Goal: Information Seeking & Learning: Learn about a topic

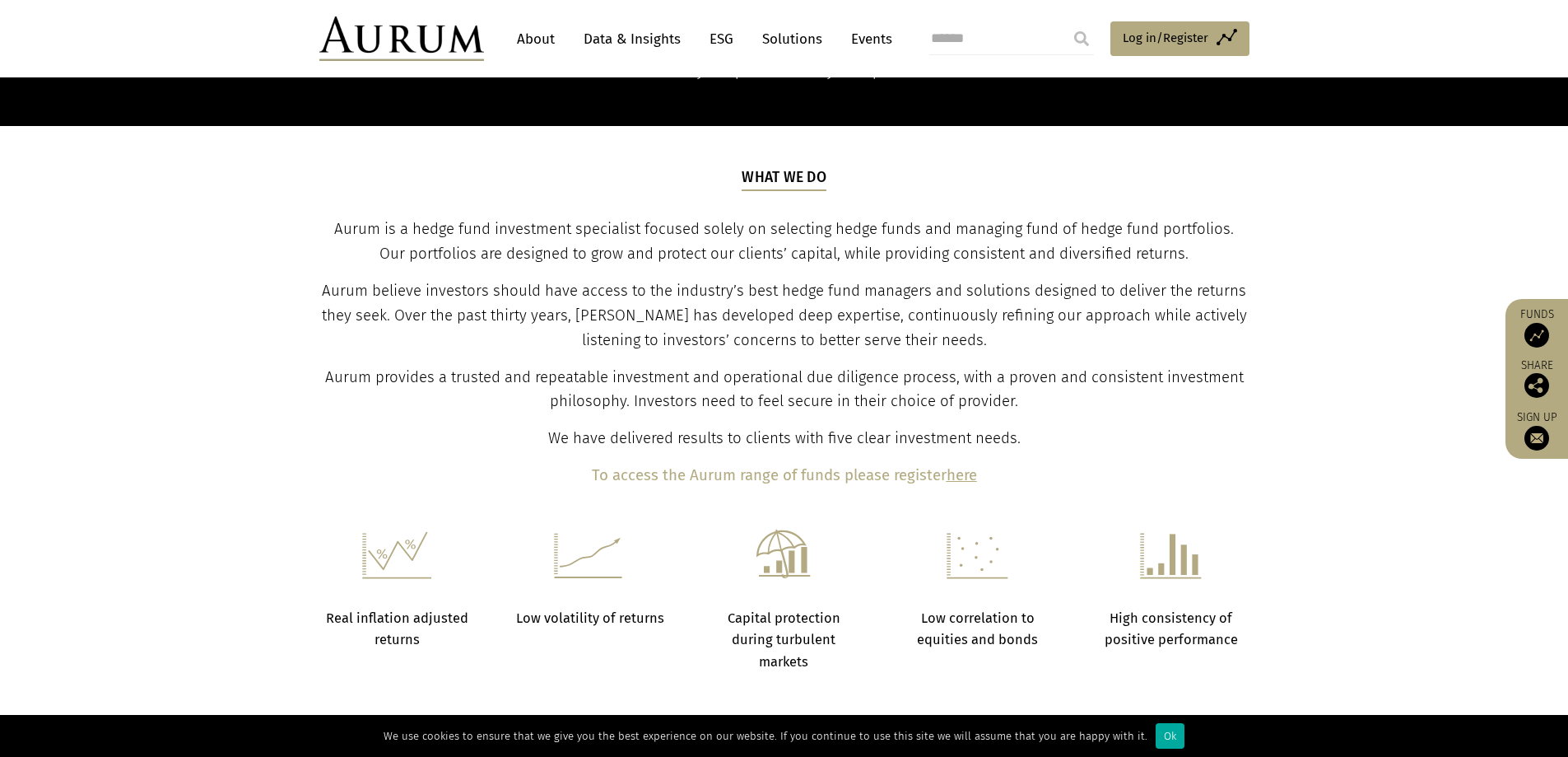
scroll to position [164, 0]
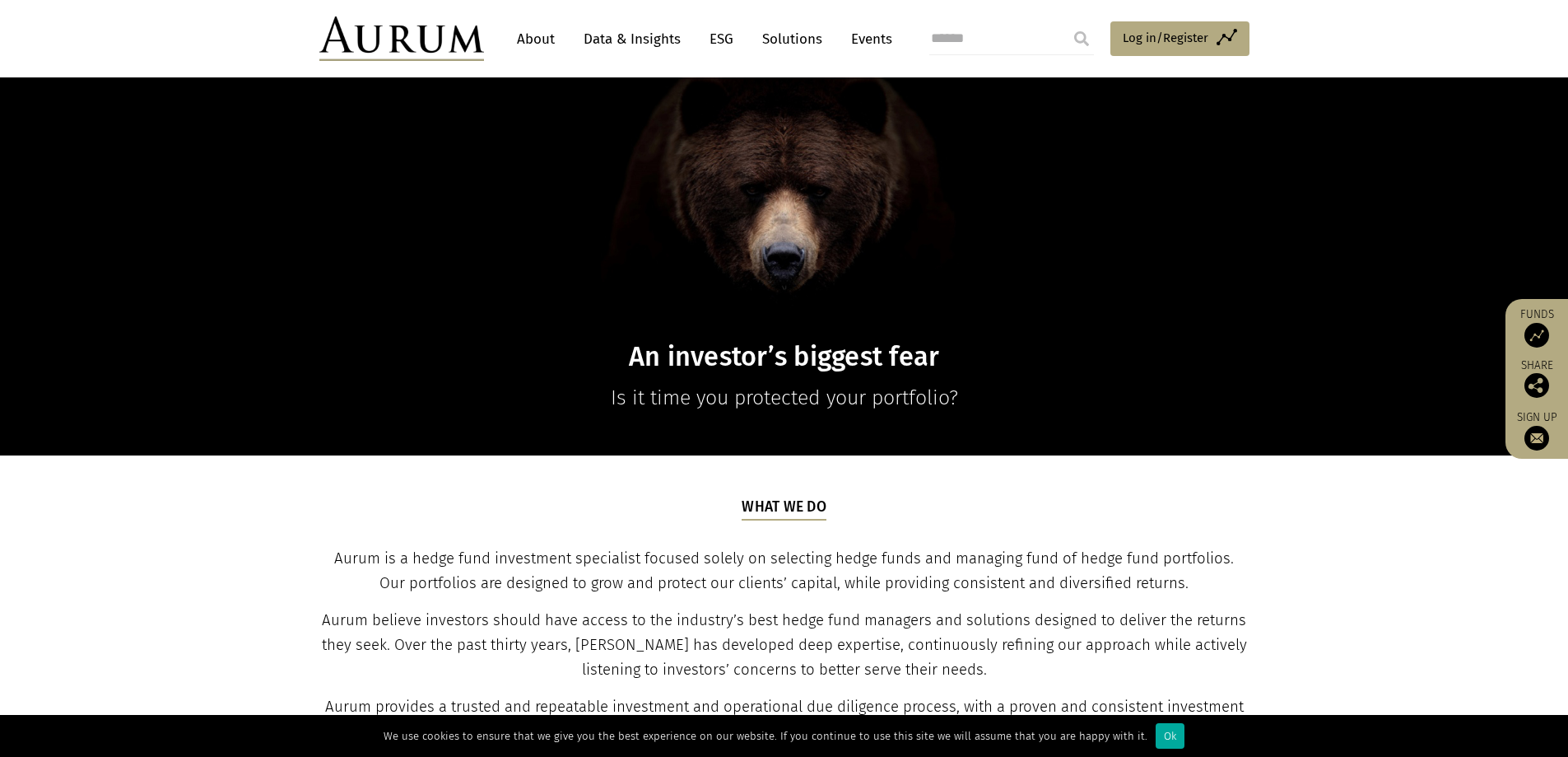
click at [639, 37] on link "Data & Insights" at bounding box center [632, 39] width 113 height 31
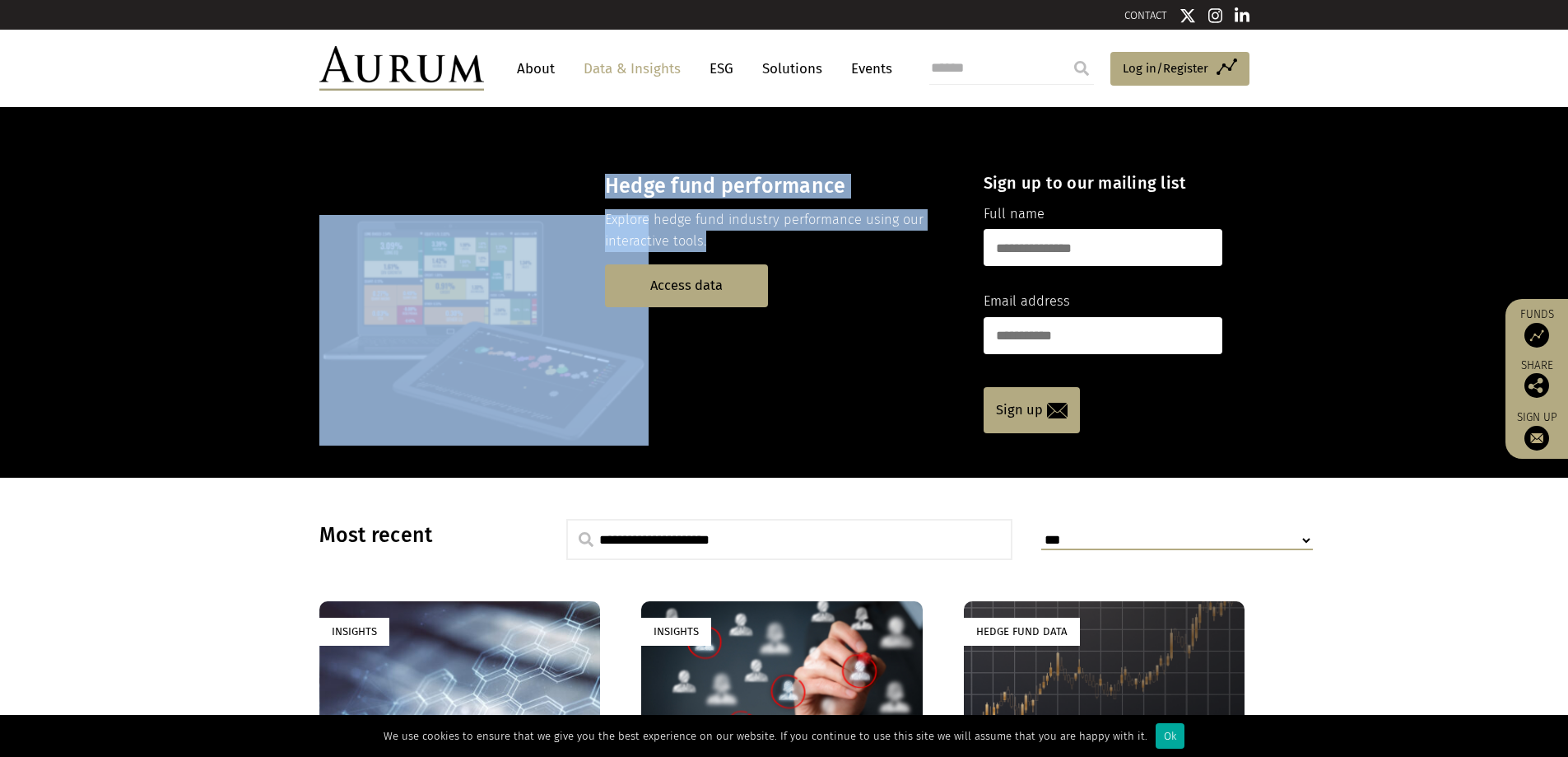
drag, startPoint x: 691, startPoint y: 245, endPoint x: 573, endPoint y: 242, distance: 118.0
click at [573, 242] on div "Hedge fund performance Explore hedge fund industry performance using our intera…" at bounding box center [637, 335] width 636 height 243
click at [681, 288] on link "Access data" at bounding box center [686, 284] width 163 height 42
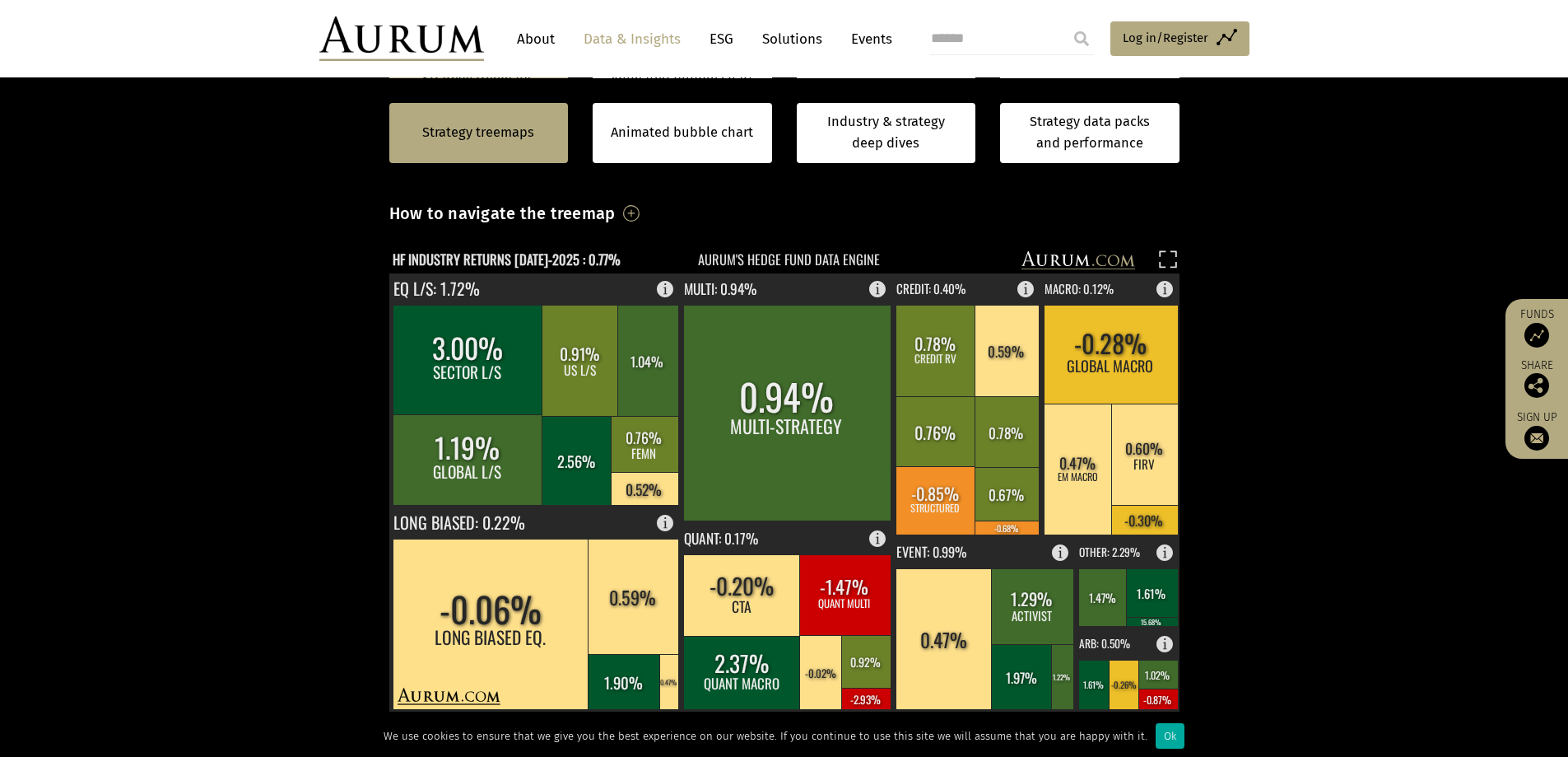
scroll to position [494, 0]
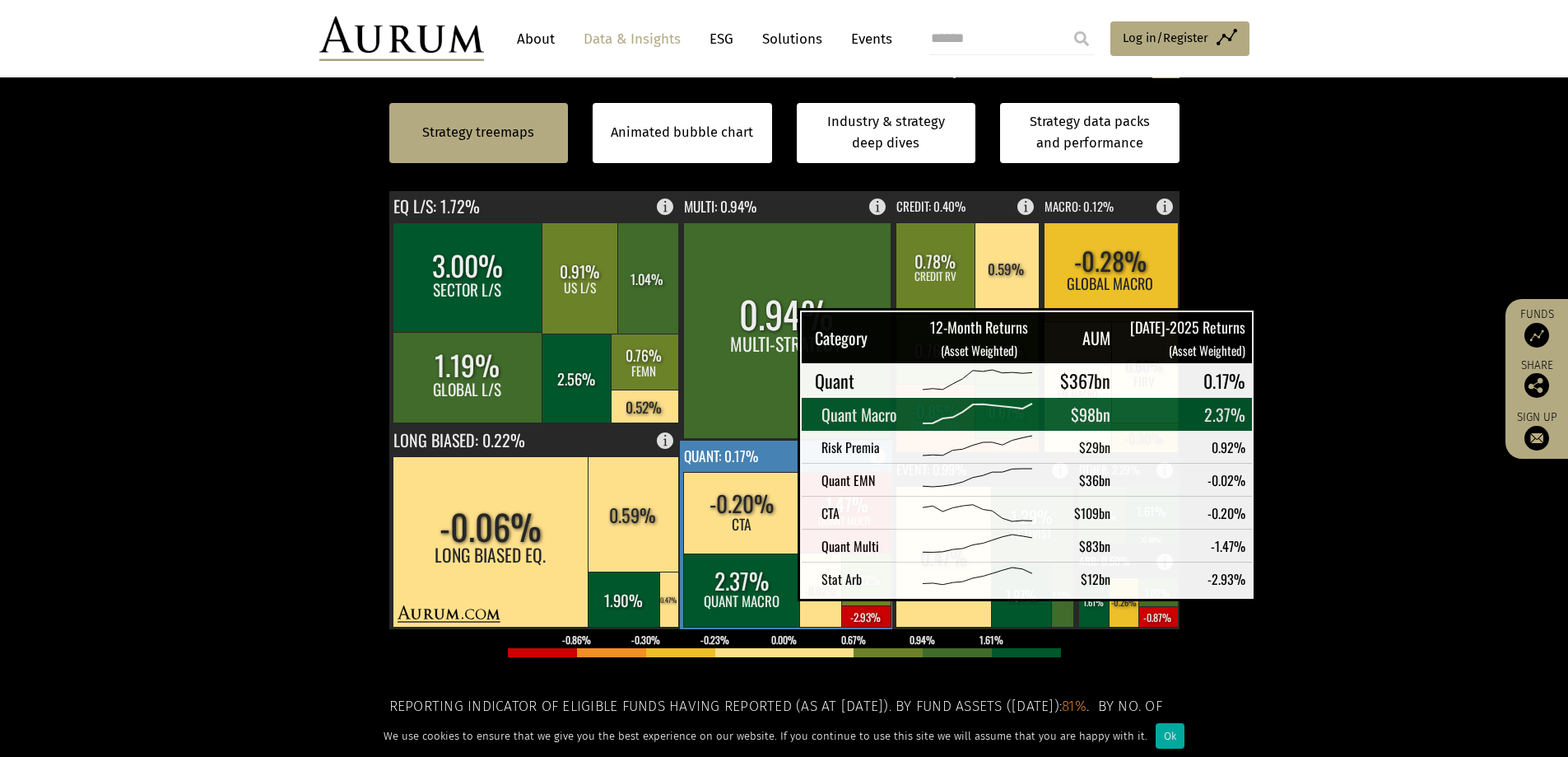
click at [757, 585] on rect at bounding box center [742, 590] width 117 height 73
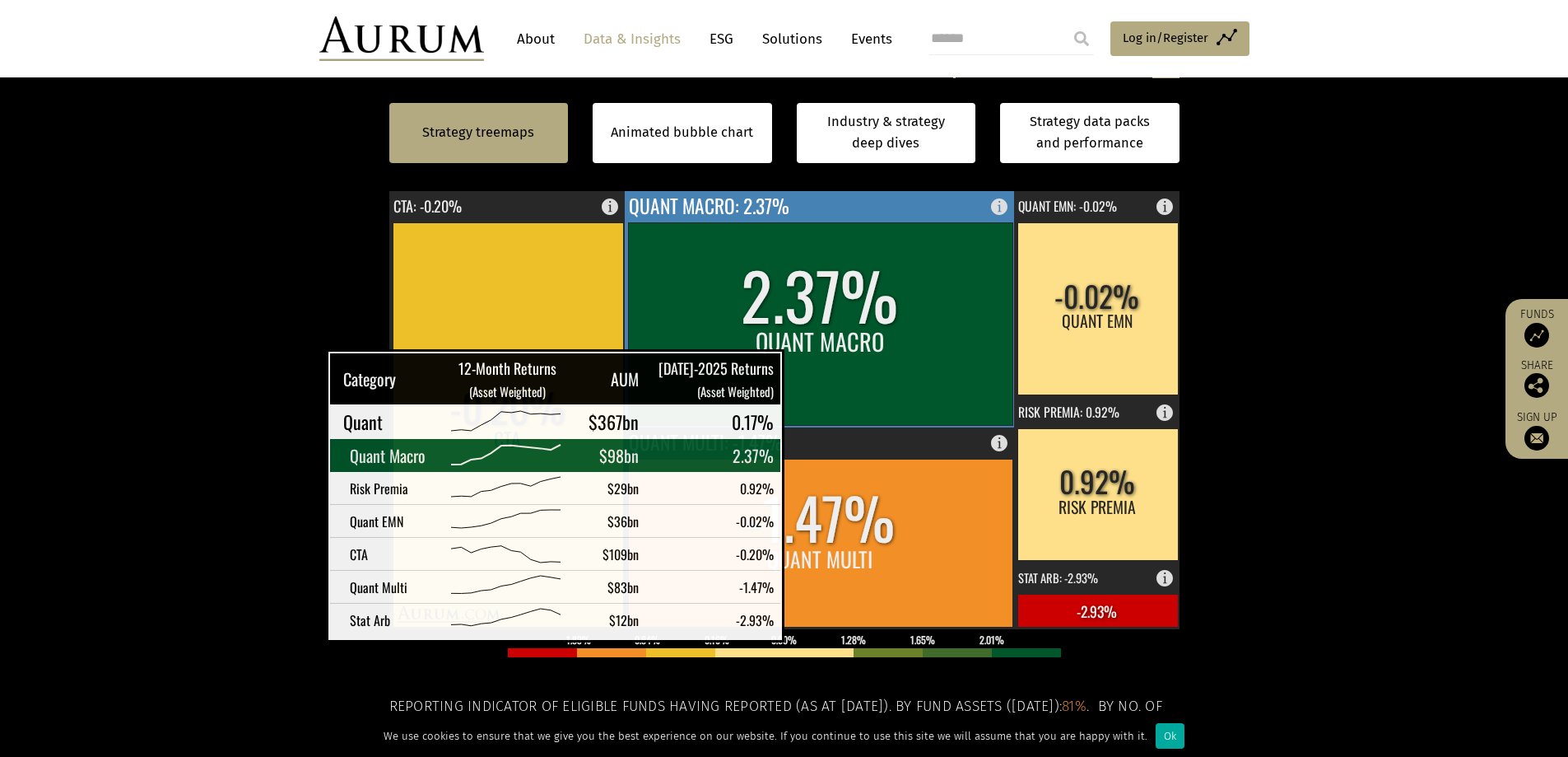
click at [804, 372] on rect at bounding box center [821, 324] width 385 height 203
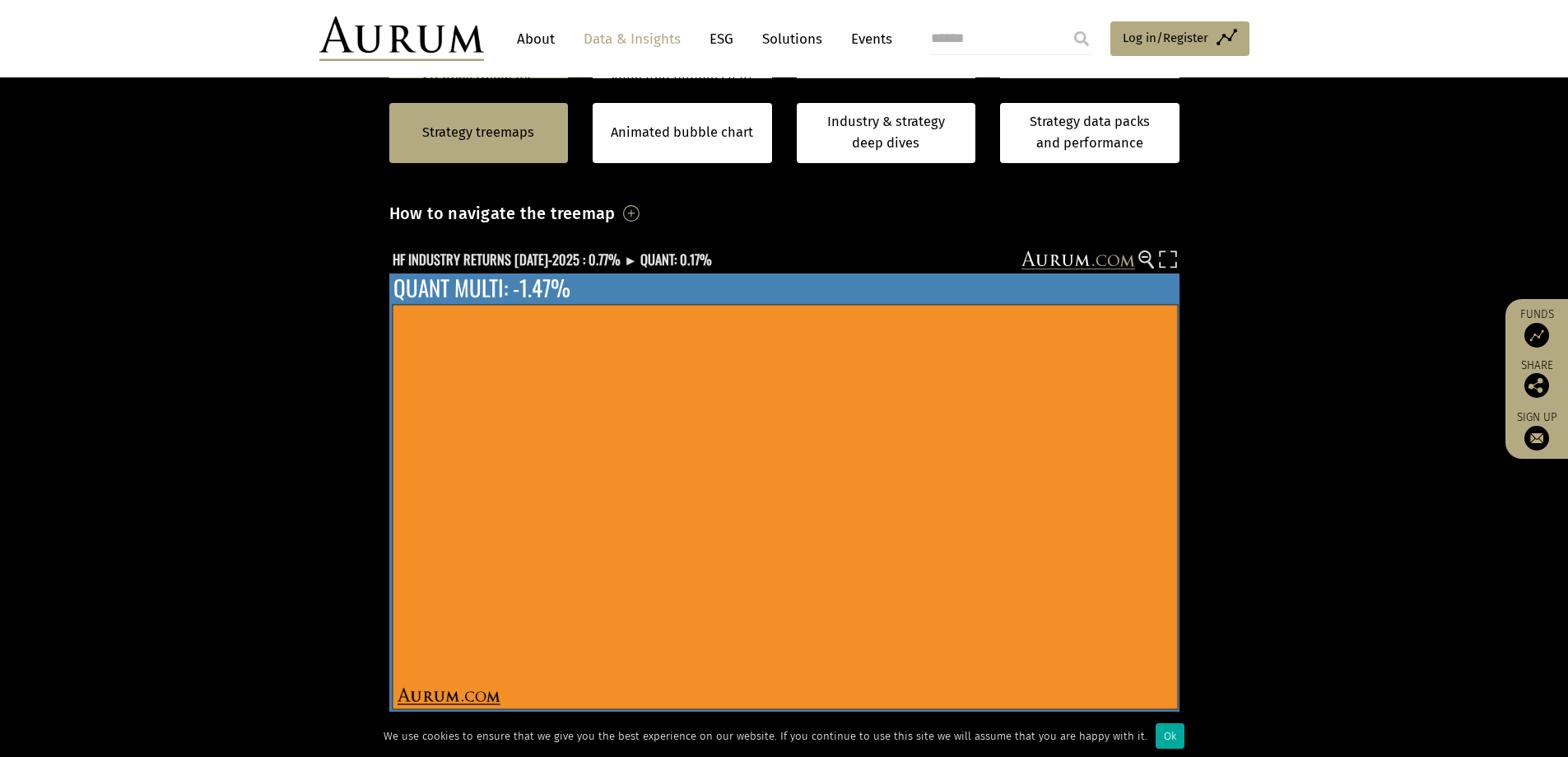
scroll to position [83, 0]
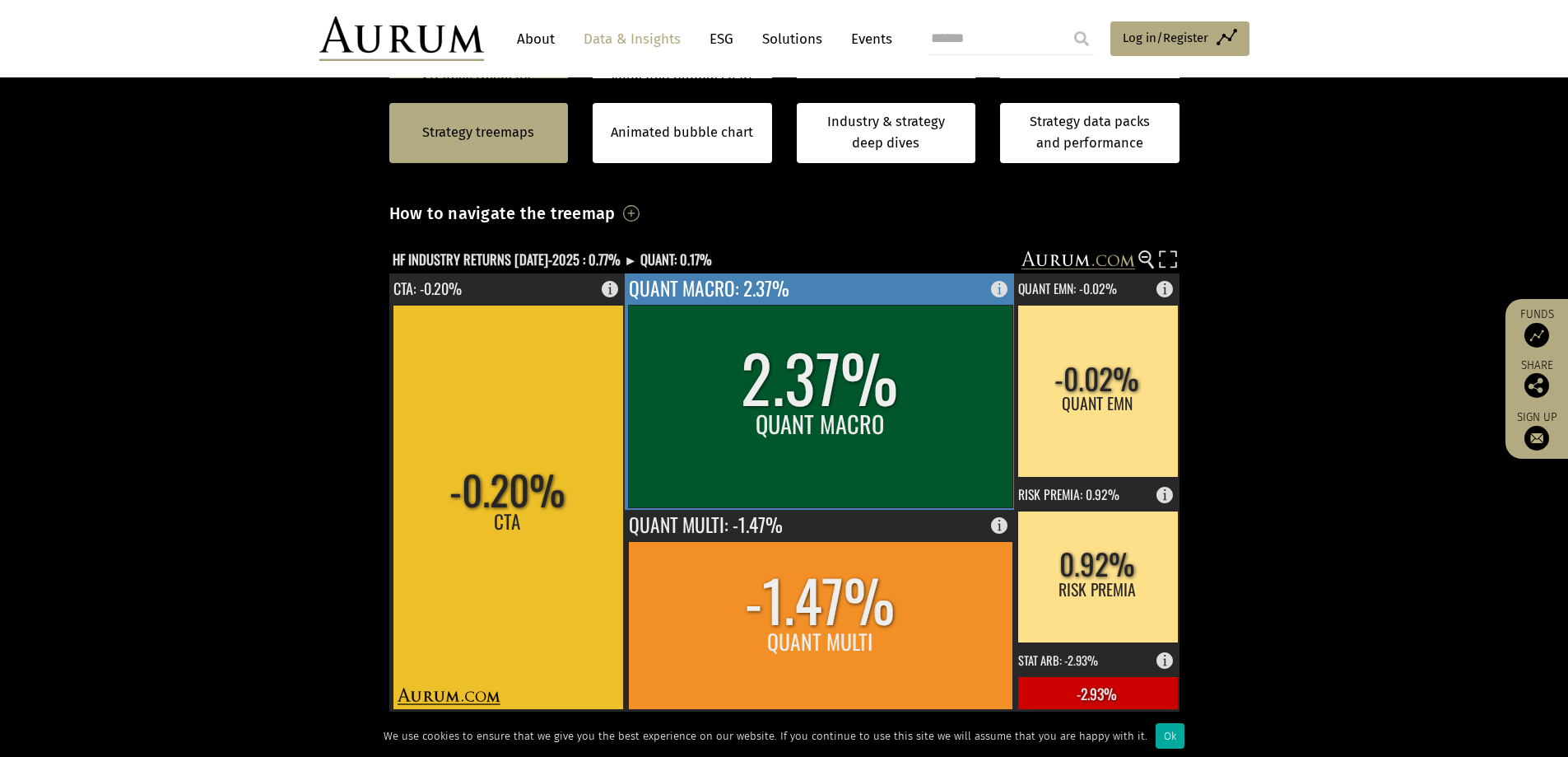
click at [764, 416] on rect at bounding box center [821, 406] width 385 height 203
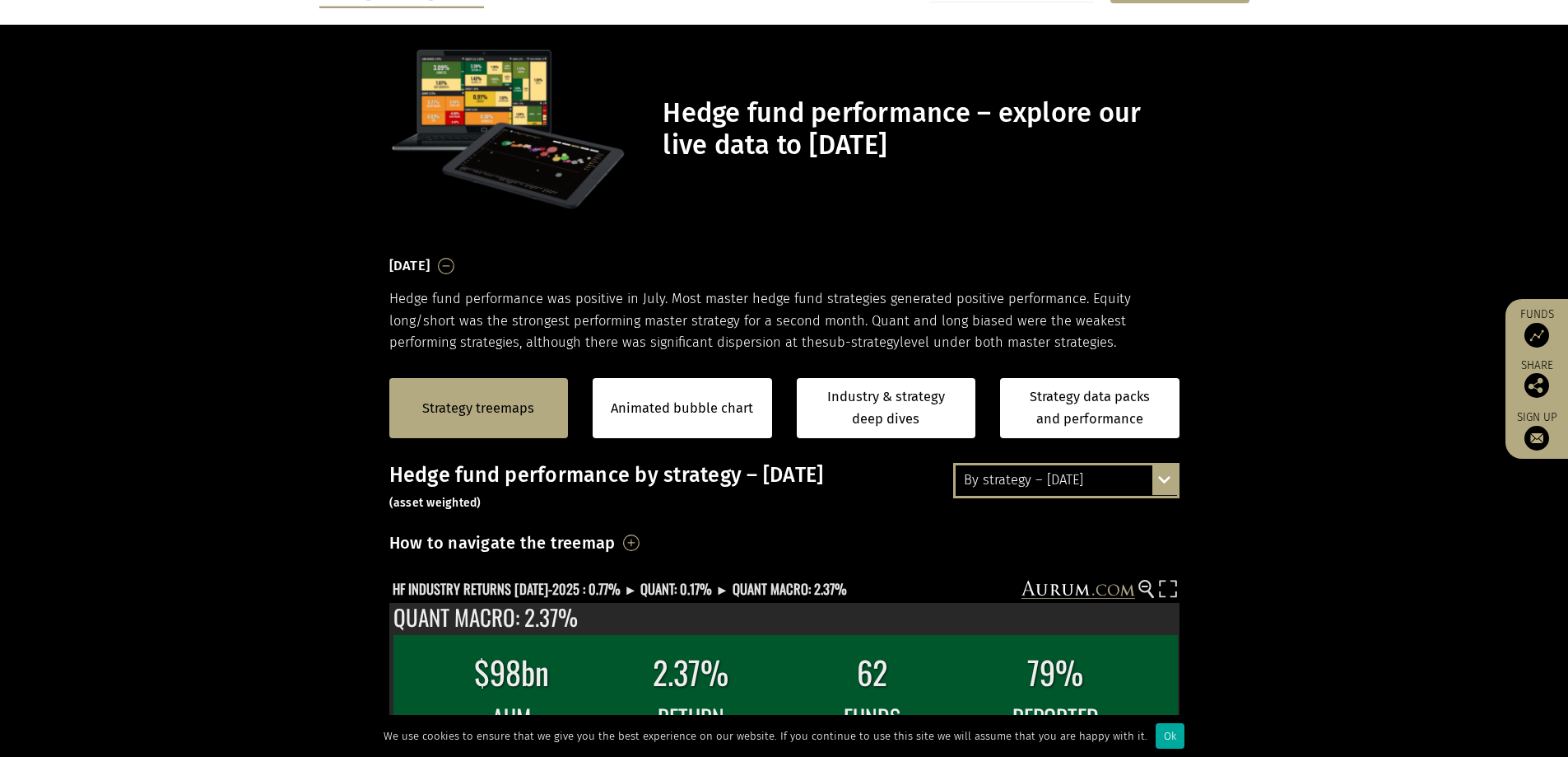
scroll to position [0, 0]
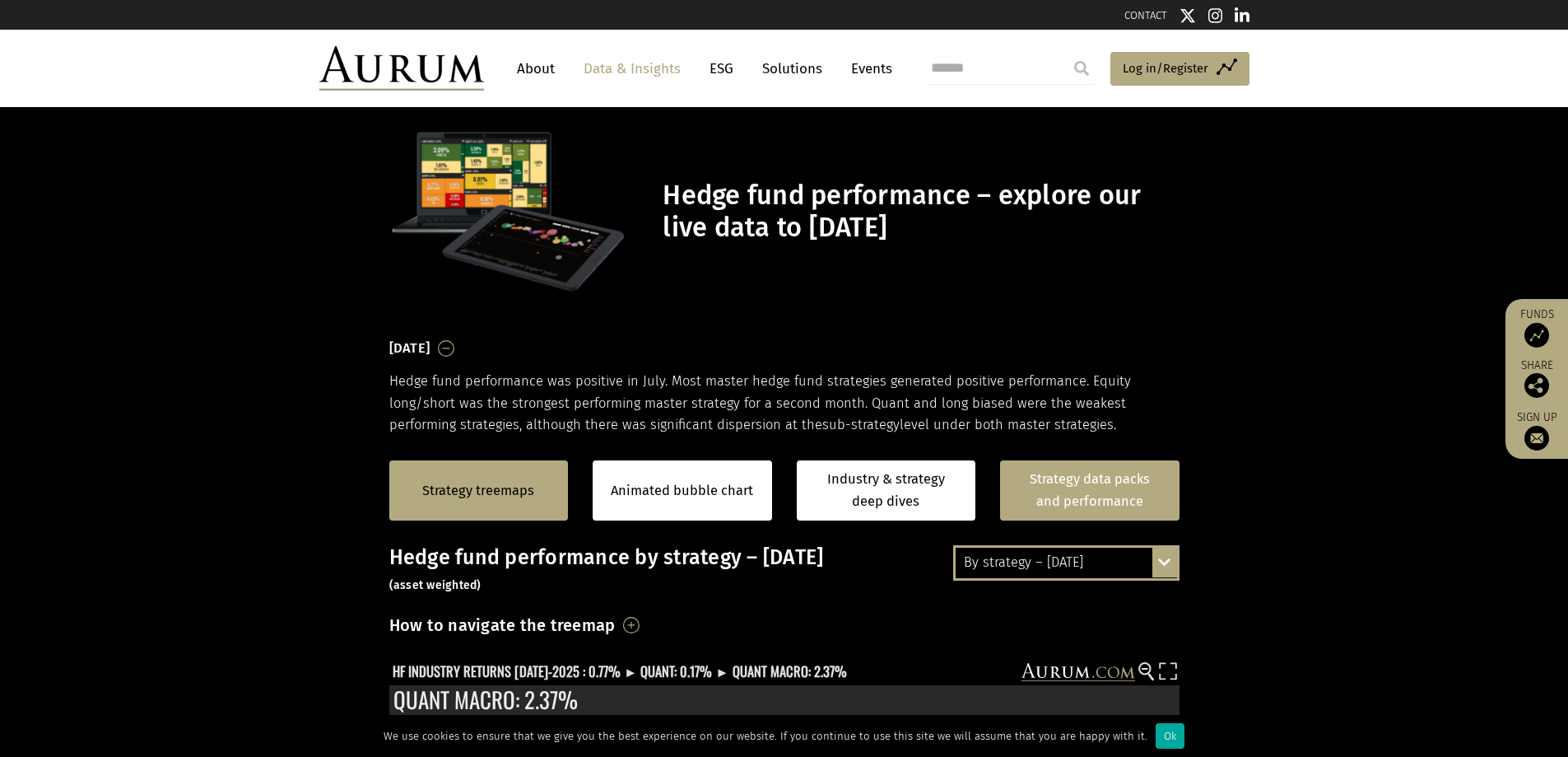
click at [1159, 488] on link "Strategy data packs and performance" at bounding box center [1090, 490] width 180 height 60
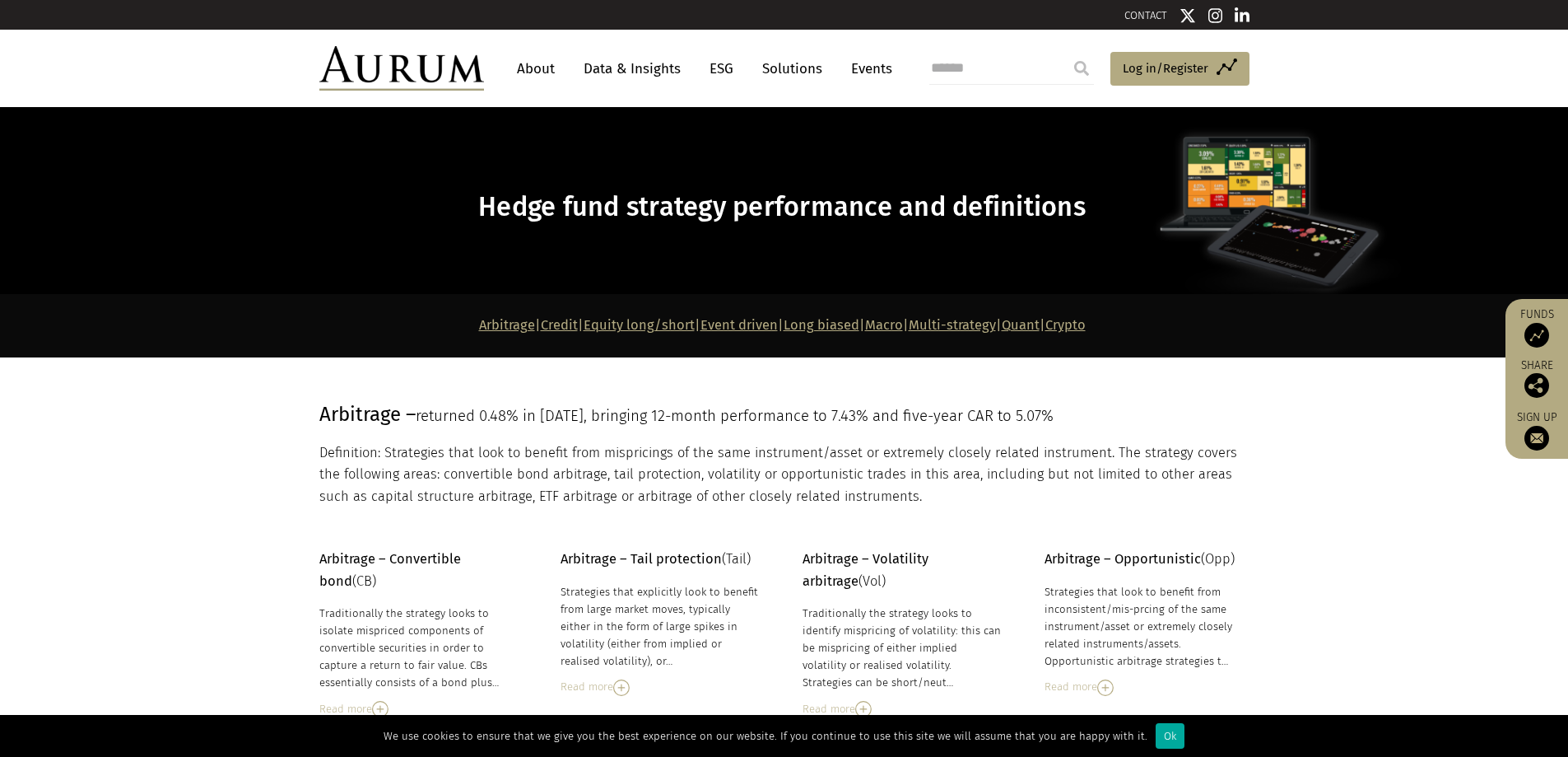
click at [1039, 329] on link "Quant" at bounding box center [1021, 324] width 37 height 15
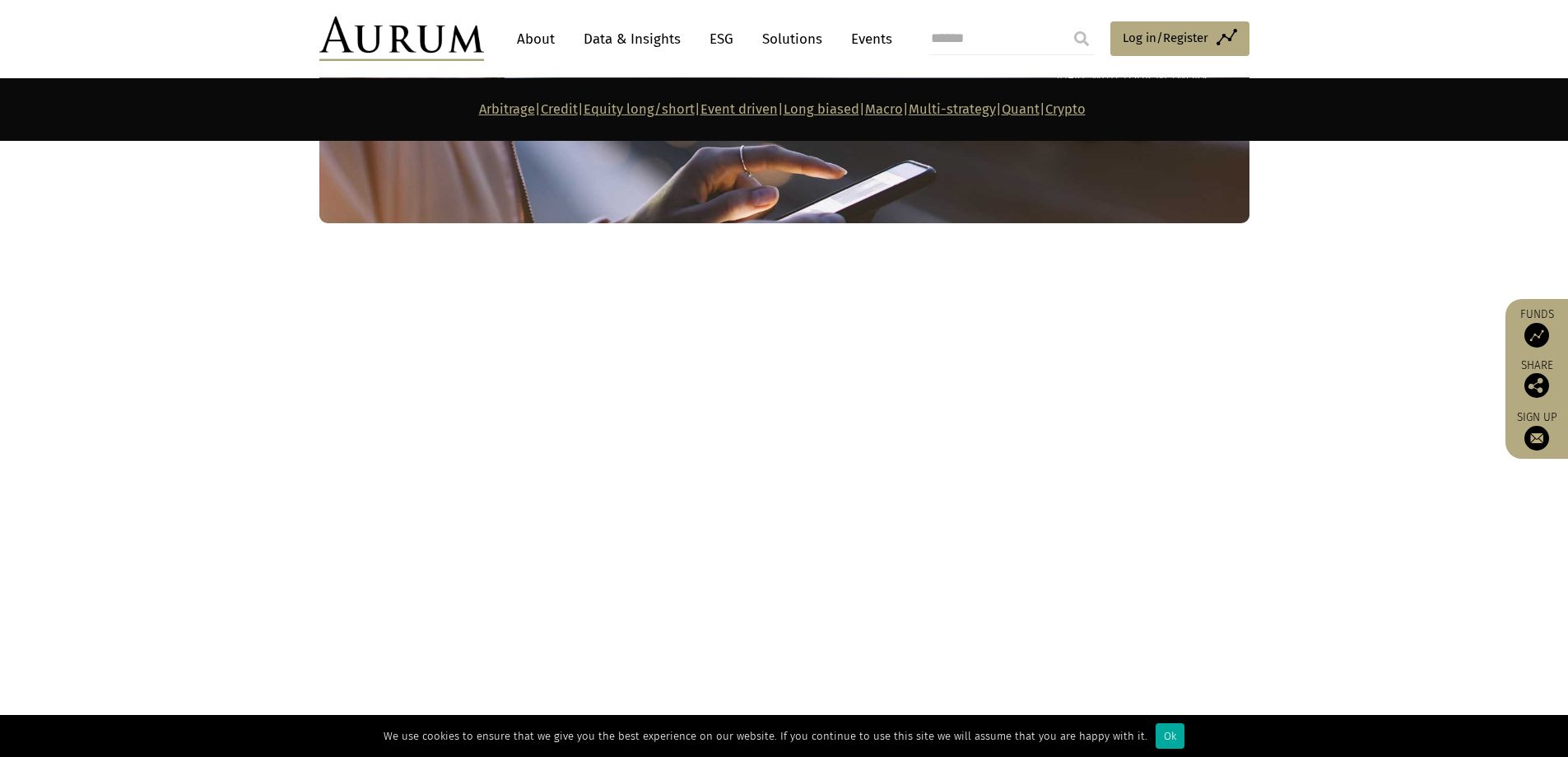
scroll to position [9235, 0]
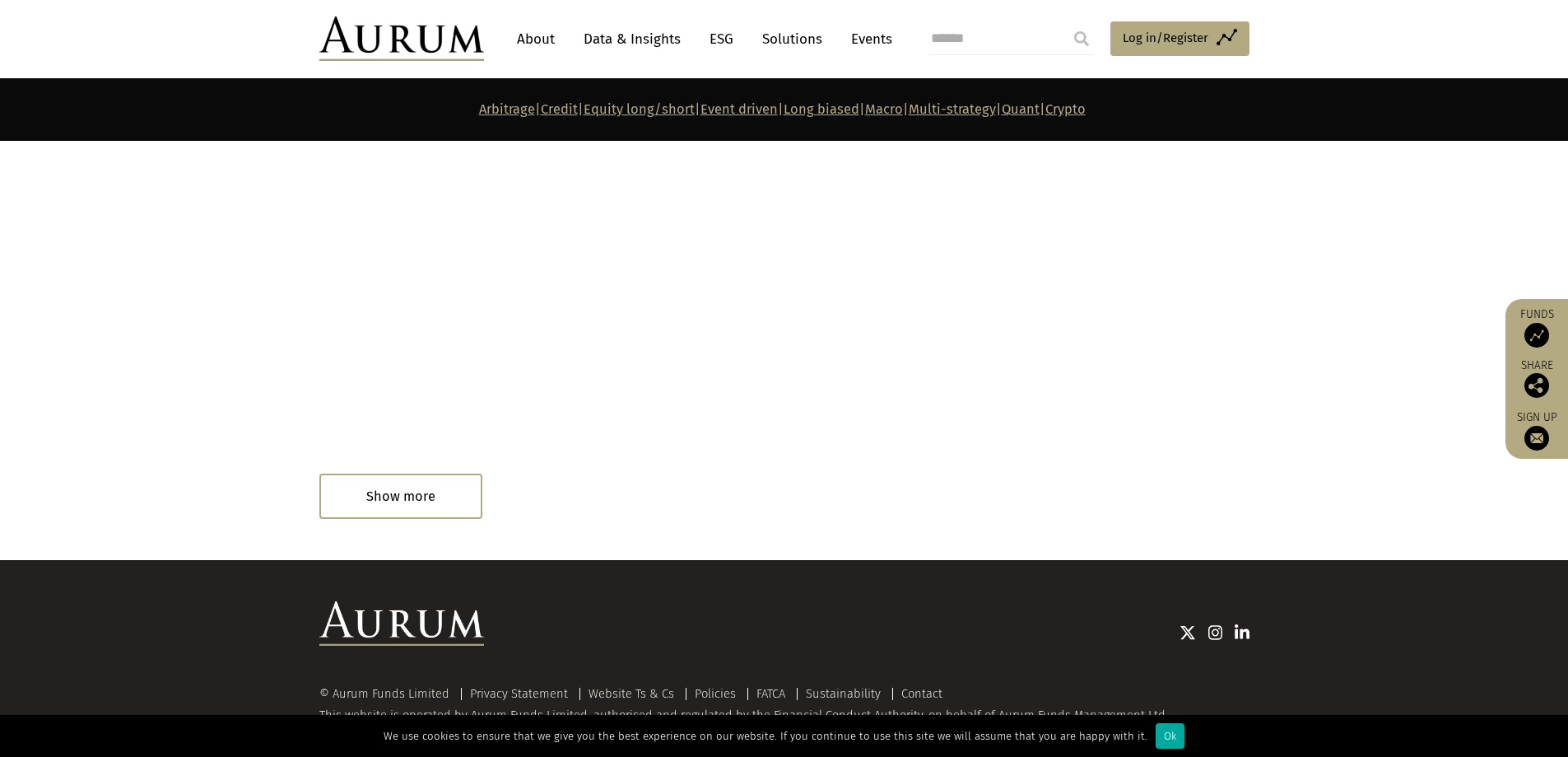
click at [442, 491] on div "Read in 1 minute" at bounding box center [386, 498] width 135 height 33
click at [381, 490] on div "Read in 1 minute" at bounding box center [363, 498] width 88 height 18
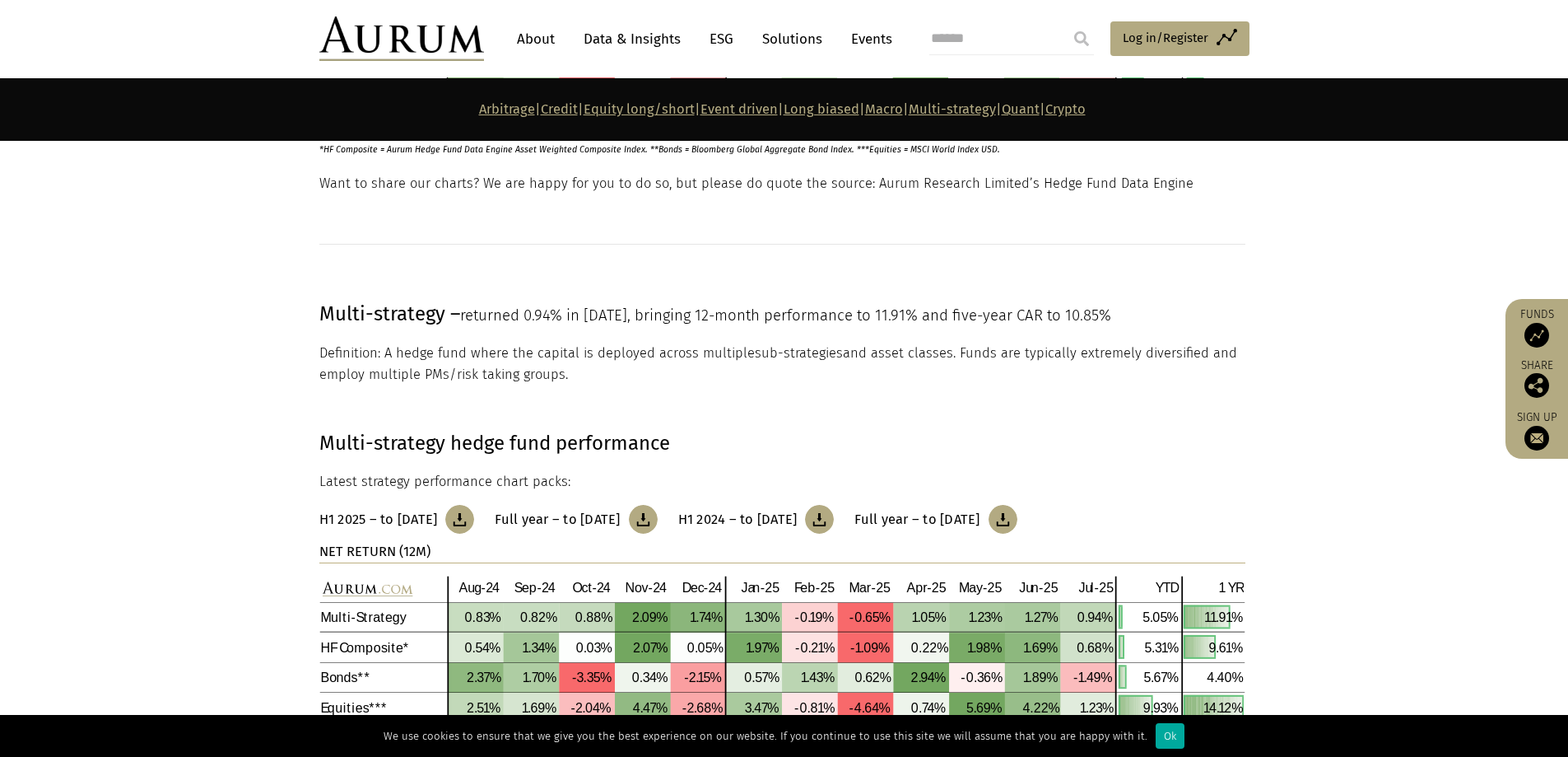
scroll to position [6435, 0]
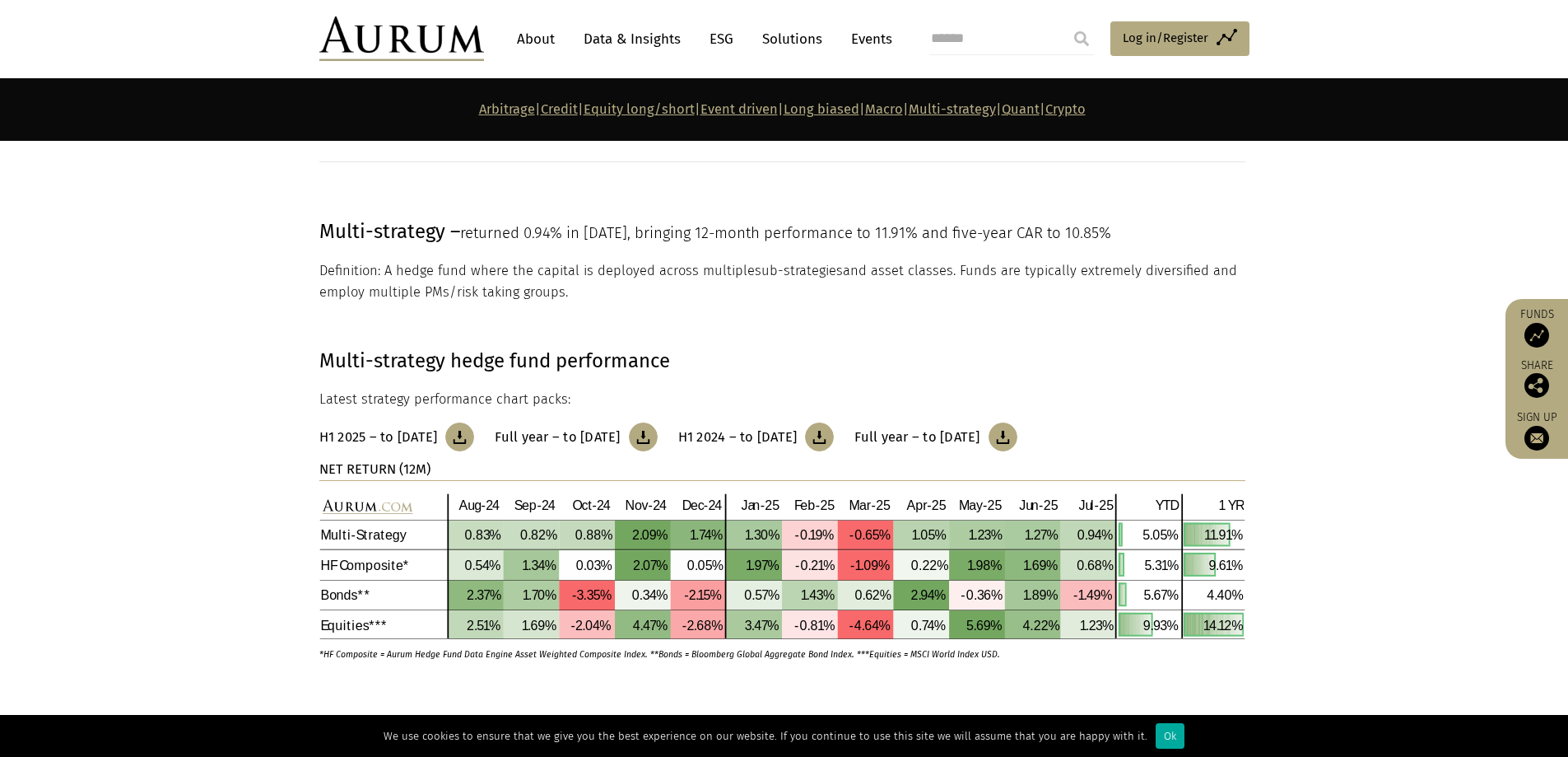
click at [474, 436] on img at bounding box center [460, 437] width 29 height 29
